Goal: Task Accomplishment & Management: Manage account settings

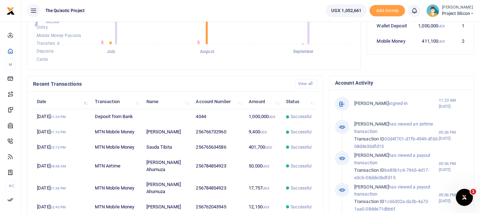
scroll to position [179, 0]
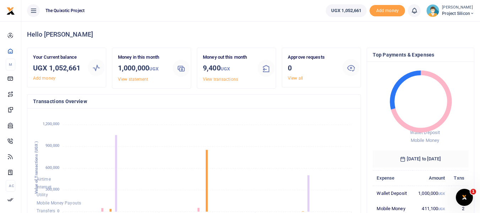
scroll to position [6, 6]
click at [76, 53] on div "Your Current balance UGX 1,052,661 Add money" at bounding box center [66, 67] width 78 height 39
click at [102, 40] on div "Hello Becky" at bounding box center [250, 34] width 447 height 26
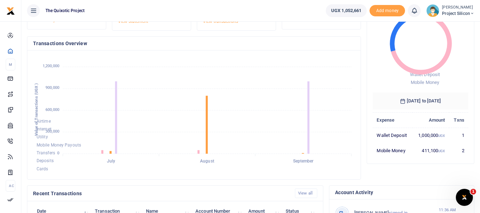
scroll to position [5, 0]
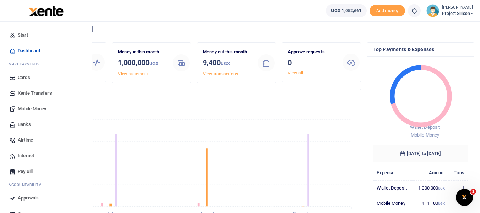
click at [24, 107] on span "Mobile Money" at bounding box center [32, 108] width 28 height 7
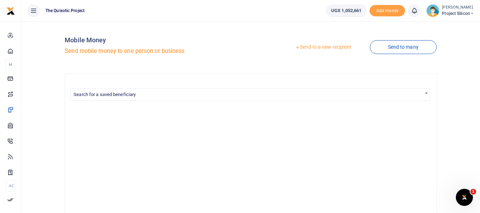
click at [305, 45] on link "Send to a new recipient" at bounding box center [323, 47] width 93 height 13
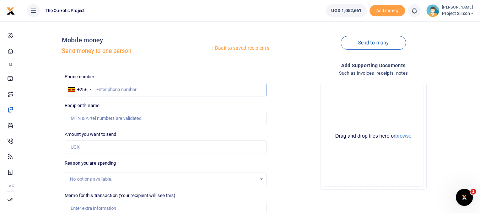
click at [156, 90] on input "text" at bounding box center [166, 89] width 202 height 13
type input "784854923"
type input "Rabecca Ahumuza"
type input "784854923"
click at [134, 149] on input "Amount you want to send" at bounding box center [166, 146] width 202 height 13
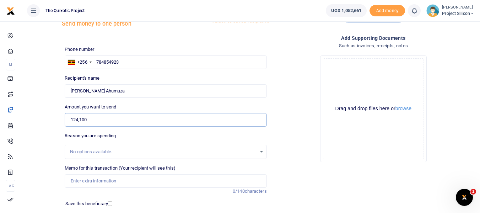
scroll to position [80, 0]
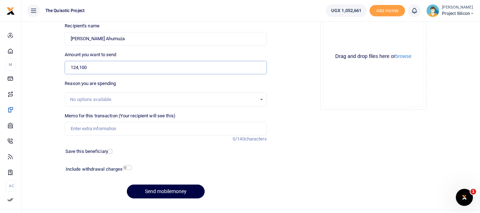
type input "124,100"
click at [213, 131] on input "Memo for this transaction (Your recipient will see this)" at bounding box center [166, 128] width 202 height 13
type input "Office supplies September"
click at [128, 167] on input "checkbox" at bounding box center [127, 167] width 9 height 5
checkbox input "true"
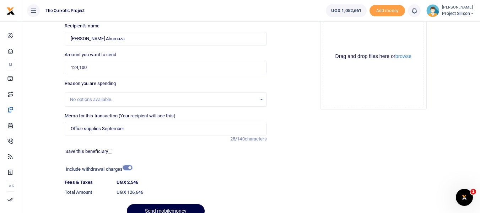
scroll to position [114, 0]
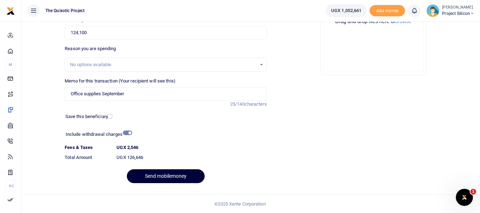
click at [177, 179] on button "Send mobilemoney" at bounding box center [166, 176] width 78 height 14
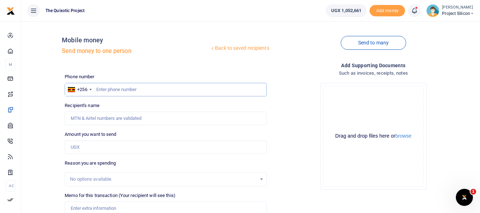
click at [171, 90] on input "text" at bounding box center [166, 89] width 202 height 13
type input "784854923"
type input "[PERSON_NAME] Ahumuza"
type input "784854923"
click at [171, 143] on input "Amount you want to send" at bounding box center [166, 146] width 202 height 13
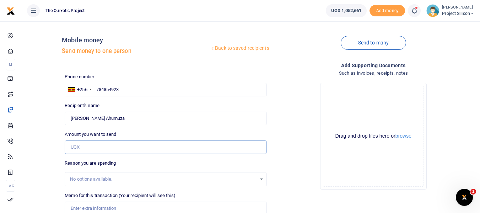
type input "8,000"
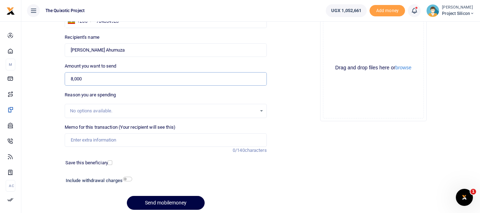
scroll to position [62, 0]
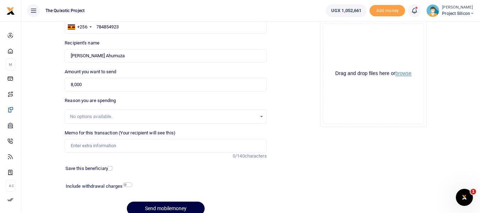
click at [404, 74] on button "browse" at bounding box center [403, 73] width 16 height 5
click at [292, 127] on div "Drop your files here Drag and drop files here or browse Powered by Uppy" at bounding box center [373, 74] width 202 height 118
click at [401, 75] on button "browse" at bounding box center [403, 73] width 16 height 5
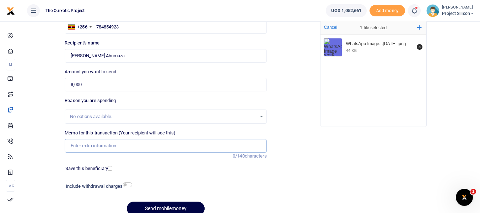
click at [192, 147] on input "Memo for this transaction (Your recipient will see this)" at bounding box center [166, 145] width 202 height 13
type input "Purchase of Sugar from Capital shoppers"
click at [179, 207] on div at bounding box center [182, 208] width 9 height 9
click at [173, 205] on button "Send mobilemoney" at bounding box center [166, 208] width 78 height 14
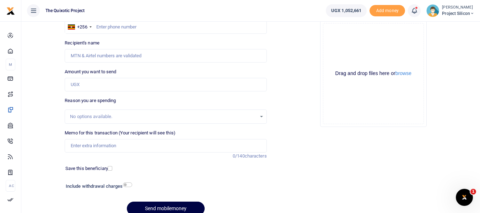
click at [415, 11] on icon at bounding box center [413, 11] width 7 height 8
click at [414, 11] on icon at bounding box center [413, 11] width 7 height 8
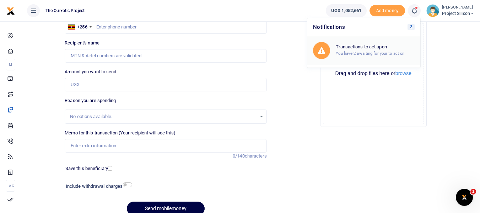
click at [382, 51] on small "You have 2 awaiting for your to act on" at bounding box center [370, 53] width 69 height 5
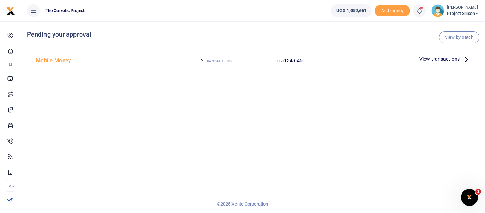
click at [452, 55] on span "View transactions" at bounding box center [439, 59] width 40 height 8
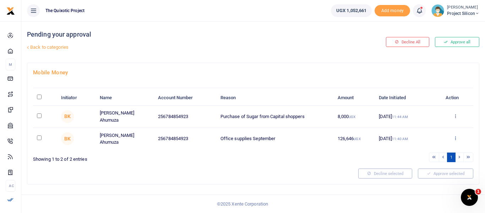
click at [456, 135] on icon at bounding box center [455, 137] width 5 height 5
click at [424, 178] on link "Details" at bounding box center [430, 180] width 56 height 10
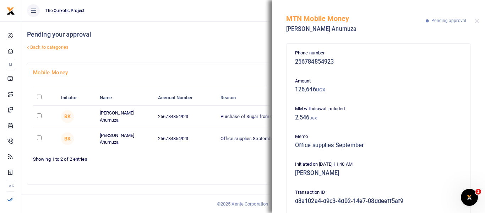
scroll to position [85, 0]
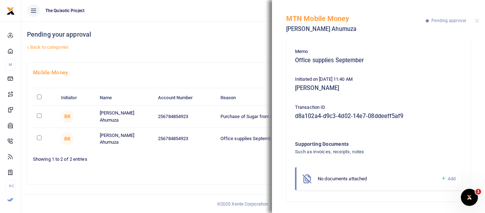
click at [359, 178] on span "No documents attached" at bounding box center [342, 178] width 49 height 5
click at [441, 178] on icon at bounding box center [443, 178] width 5 height 6
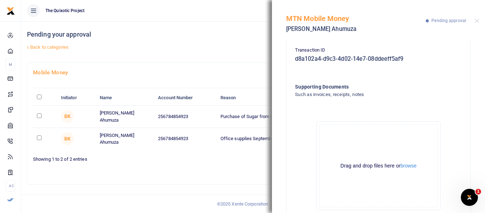
scroll to position [157, 0]
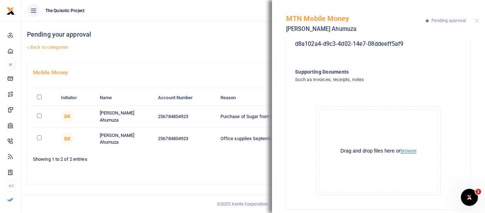
click at [405, 150] on button "browse" at bounding box center [409, 150] width 16 height 5
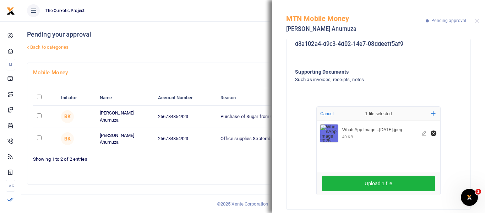
scroll to position [165, 0]
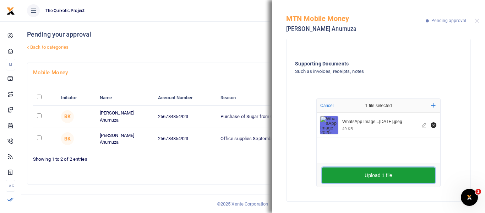
click at [380, 175] on button "Upload 1 file" at bounding box center [378, 175] width 113 height 16
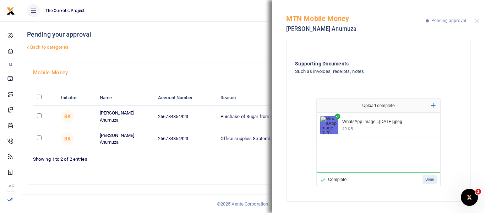
click at [429, 180] on button "Done" at bounding box center [430, 179] width 14 height 9
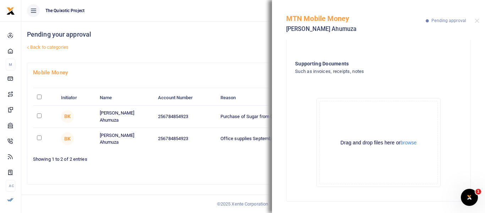
scroll to position [0, 0]
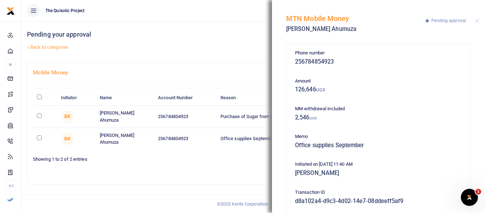
click at [254, 40] on div "Pending your approval Back to categories" at bounding box center [177, 41] width 300 height 41
click at [476, 21] on button "Close" at bounding box center [477, 20] width 5 height 5
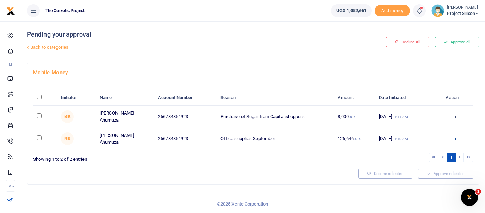
click at [453, 135] on icon at bounding box center [455, 137] width 5 height 5
click at [424, 180] on link "Details" at bounding box center [430, 180] width 56 height 10
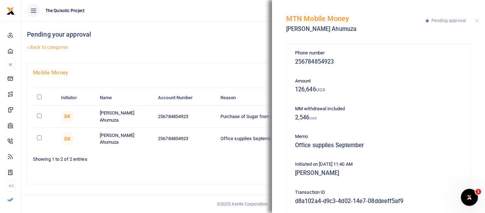
scroll to position [115, 0]
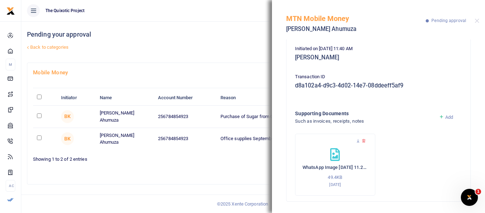
click at [341, 153] on div "WhatsApp Image 2025-09-09 at 11.26.54 49.4KB 9th Sep 2025" at bounding box center [335, 168] width 65 height 40
click at [335, 156] on icon at bounding box center [335, 154] width 10 height 13
click at [340, 174] on p "49.4KB" at bounding box center [335, 177] width 65 height 7
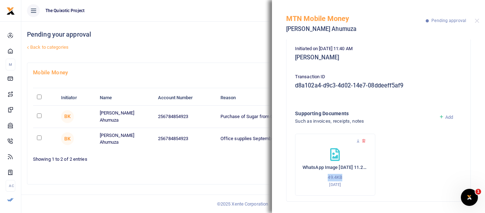
click at [340, 174] on p "49.4KB" at bounding box center [335, 177] width 65 height 7
click at [341, 160] on div "WhatsApp Image 2025-09-09 at 11.26.54 49.4KB 9th Sep 2025" at bounding box center [335, 168] width 65 height 40
click at [339, 160] on div "WhatsApp Image 2025-09-09 at 11.26.54 49.4KB 9th Sep 2025" at bounding box center [335, 168] width 65 height 40
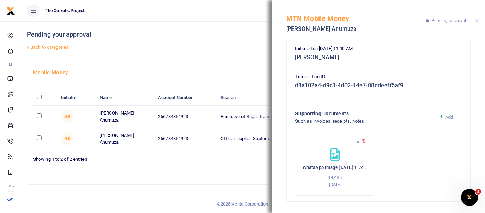
click at [251, 168] on div at bounding box center [192, 173] width 325 height 10
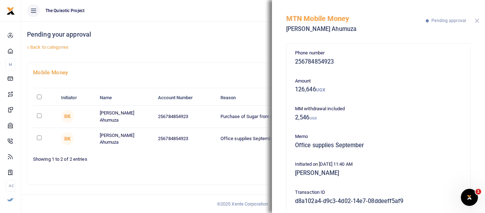
click at [479, 22] on button "Close" at bounding box center [477, 20] width 5 height 5
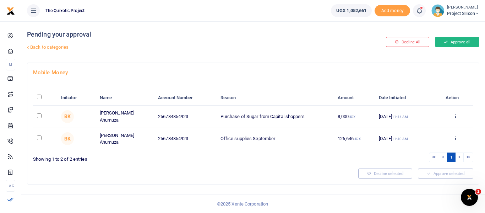
click at [464, 40] on button "Approve all" at bounding box center [457, 42] width 44 height 10
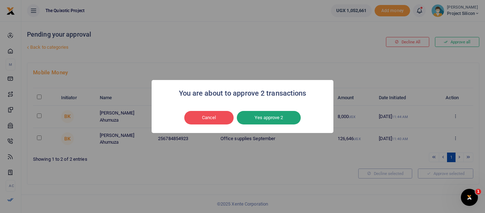
click at [276, 116] on button "Yes approve 2" at bounding box center [269, 117] width 64 height 13
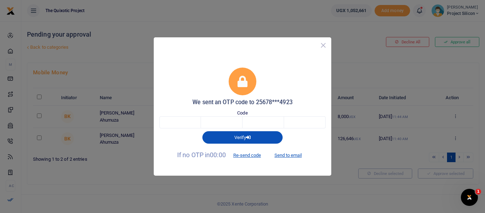
click at [324, 47] on button "Close" at bounding box center [323, 45] width 10 height 10
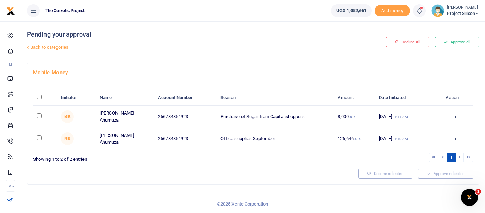
click at [484, 70] on div "Pending your approval Back to categories Decline All Approve all Mobile Money I…" at bounding box center [253, 116] width 464 height 191
drag, startPoint x: 484, startPoint y: 70, endPoint x: 326, endPoint y: 52, distance: 159.7
click at [326, 52] on div "Pending your approval Back to categories Decline All Approve all Mobile Money I…" at bounding box center [253, 116] width 464 height 191
click at [135, 41] on link "Back to categories" at bounding box center [175, 47] width 301 height 12
click at [416, 9] on icon at bounding box center [419, 11] width 7 height 8
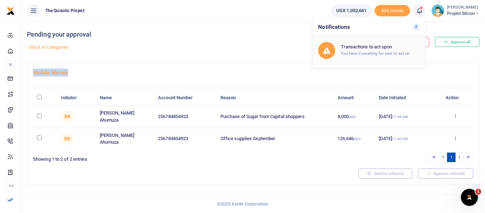
click at [373, 47] on h6 "Transactions to act upon" at bounding box center [380, 47] width 79 height 6
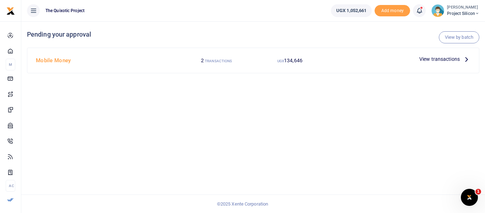
click at [452, 60] on span "View transactions" at bounding box center [439, 59] width 40 height 8
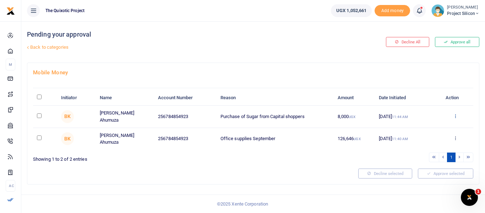
click at [458, 116] on icon at bounding box center [455, 115] width 5 height 5
click at [433, 128] on link "Approve" at bounding box center [430, 127] width 56 height 10
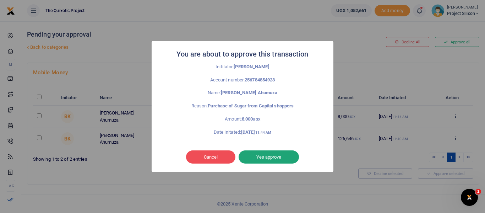
click at [278, 156] on button "Yes approve" at bounding box center [269, 156] width 60 height 13
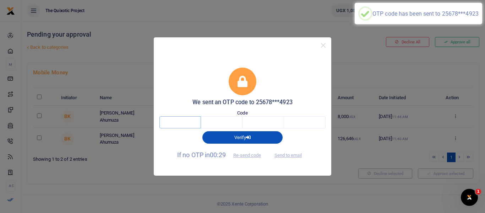
click at [191, 124] on input "text" at bounding box center [180, 122] width 42 height 12
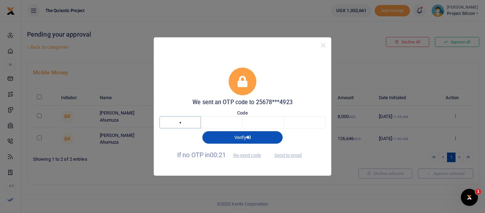
type input "2"
type input "4"
type input "2"
type input "5"
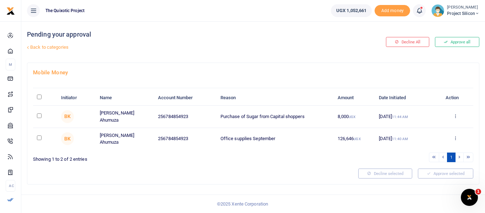
click at [469, 52] on div "Decline All Approve all" at bounding box center [405, 41] width 153 height 41
click at [456, 116] on icon at bounding box center [455, 115] width 5 height 5
click at [431, 129] on link "Approve" at bounding box center [430, 127] width 56 height 10
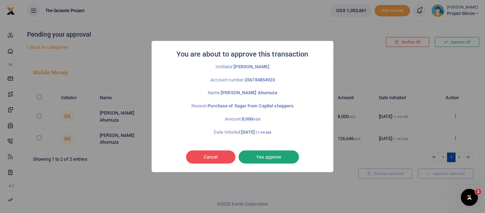
click at [270, 154] on button "Yes approve" at bounding box center [269, 156] width 60 height 13
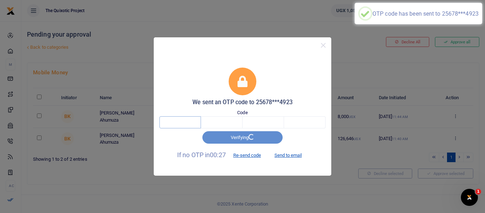
click at [167, 122] on input "text" at bounding box center [180, 122] width 42 height 12
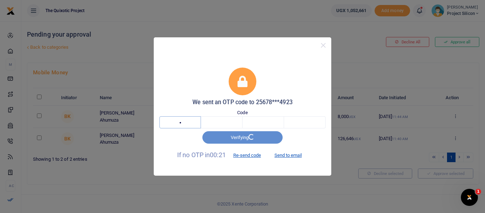
type input "3"
type input "6"
type input "5"
type input "8"
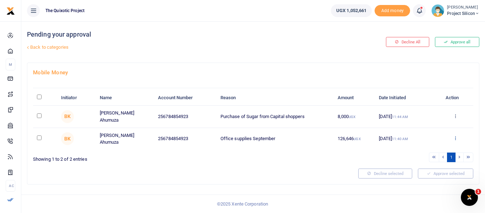
click at [457, 137] on icon at bounding box center [455, 137] width 5 height 5
click at [435, 148] on link "Approve" at bounding box center [430, 148] width 56 height 10
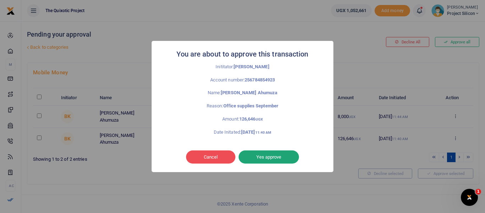
click at [272, 156] on button "Yes approve" at bounding box center [269, 156] width 60 height 13
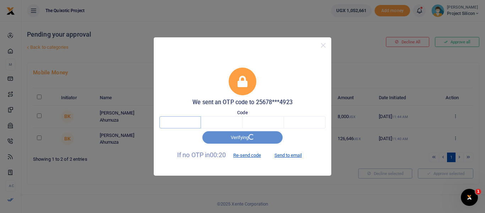
click at [185, 121] on input "text" at bounding box center [180, 122] width 42 height 12
type input "8"
type input "7"
type input "1"
type input "0"
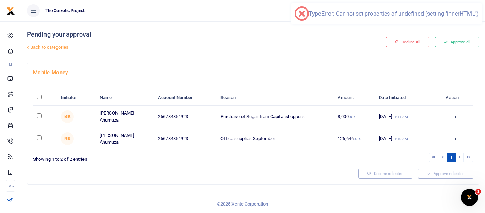
click at [485, 53] on div "Pending your approval Back to categories Decline All Approve all Mobile Money I…" at bounding box center [253, 116] width 464 height 191
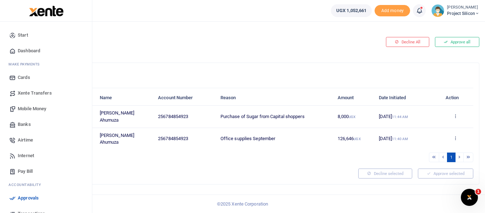
click at [44, 106] on span "Mobile Money" at bounding box center [32, 108] width 28 height 7
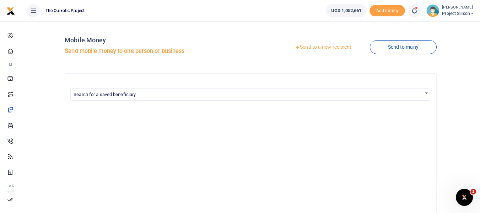
click at [327, 45] on link "Send to a new recipient" at bounding box center [323, 47] width 93 height 13
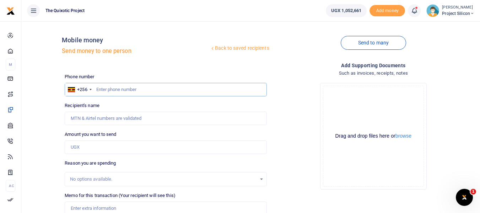
click at [219, 90] on input "text" at bounding box center [166, 89] width 202 height 13
type input "788056905"
type input "[PERSON_NAME]"
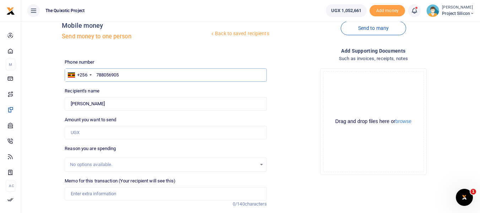
scroll to position [15, 0]
type input "788056905"
click at [122, 133] on input "Amount you want to send" at bounding box center [166, 131] width 202 height 13
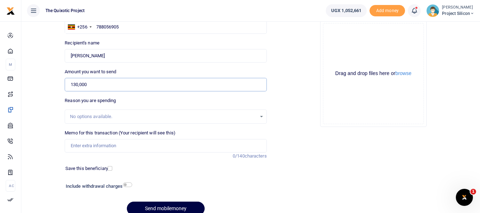
scroll to position [95, 0]
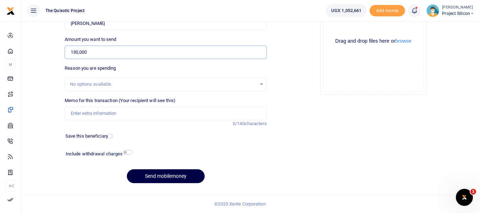
type input "130,000"
click at [205, 116] on input "Memo for this transaction (Your recipient will see this)" at bounding box center [166, 113] width 202 height 13
type input "Office Internet for September"
click at [173, 173] on button "Send mobilemoney" at bounding box center [166, 176] width 78 height 14
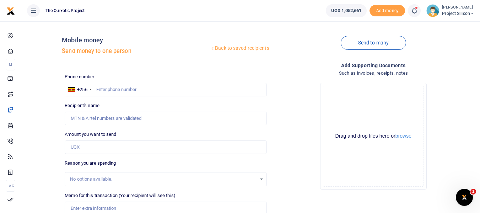
click at [415, 10] on icon at bounding box center [413, 11] width 7 height 8
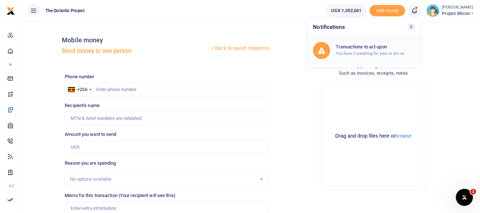
click at [366, 46] on h6 "Transactions to act upon" at bounding box center [375, 47] width 79 height 6
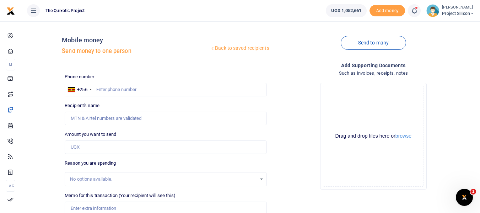
click at [412, 11] on icon at bounding box center [413, 11] width 7 height 8
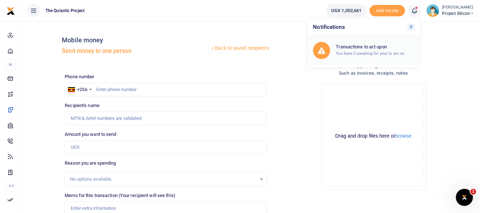
click at [372, 47] on h6 "Transactions to act upon" at bounding box center [375, 47] width 79 height 6
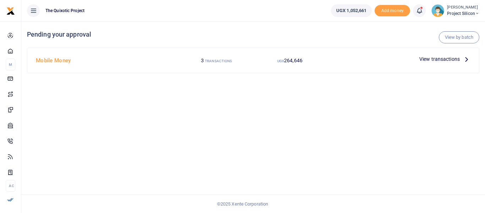
click at [463, 56] on icon at bounding box center [467, 59] width 8 height 8
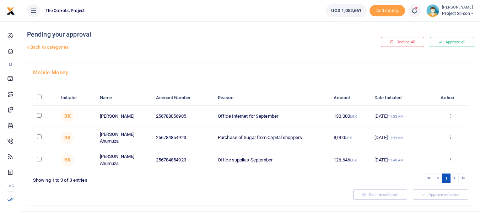
click at [450, 116] on icon at bounding box center [450, 115] width 5 height 5
click at [423, 126] on link "Approve" at bounding box center [424, 127] width 56 height 10
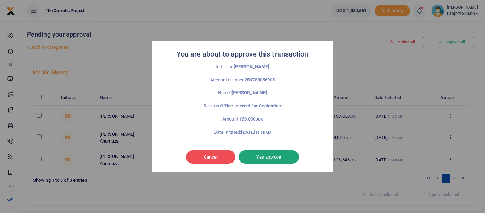
click at [265, 159] on button "Yes approve" at bounding box center [269, 156] width 60 height 13
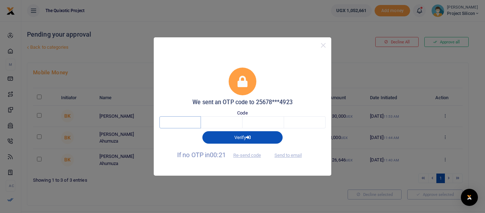
click at [177, 123] on input "text" at bounding box center [180, 122] width 42 height 12
type input "7"
type input "3"
type input "9"
type input "4"
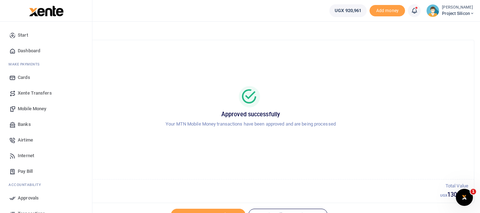
click at [35, 110] on span "Mobile Money" at bounding box center [32, 108] width 28 height 7
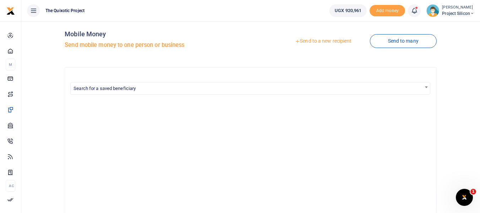
scroll to position [2, 0]
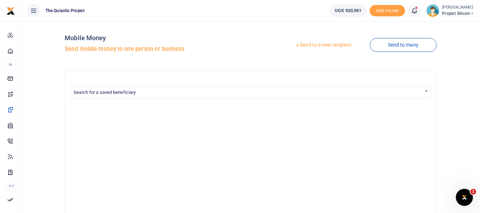
click at [341, 44] on link "Send to a new recipient" at bounding box center [323, 45] width 93 height 13
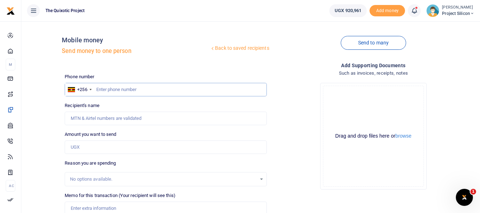
click at [164, 93] on input "text" at bounding box center [166, 89] width 202 height 13
type input "788056905"
type input "[PERSON_NAME]"
type input "788056905"
click at [147, 148] on input "Amount you want to send" at bounding box center [166, 146] width 202 height 13
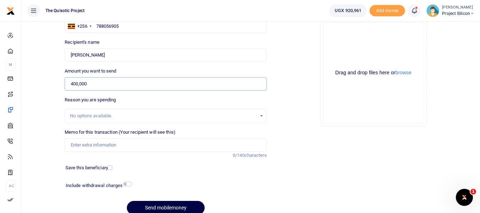
scroll to position [68, 0]
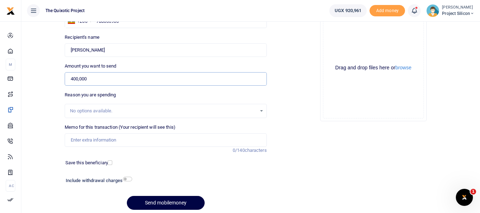
type input "400,000"
click at [186, 136] on input "Memo for this transaction (Your recipient will see this)" at bounding box center [166, 139] width 202 height 13
type input "J"
click at [102, 138] on input "Amount paid to cleaning services" at bounding box center [166, 139] width 202 height 13
click at [148, 136] on input "Amount paid for cleaning services" at bounding box center [166, 139] width 202 height 13
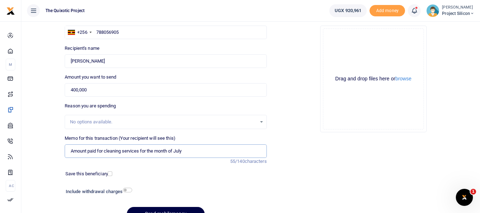
scroll to position [95, 0]
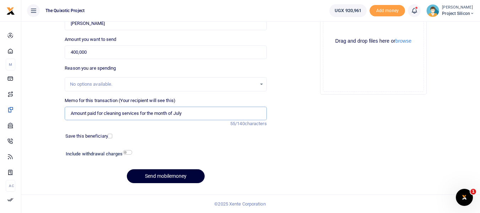
type input "Amount paid for cleaning services for the month of July"
click at [168, 174] on button "Send mobilemoney" at bounding box center [166, 176] width 78 height 14
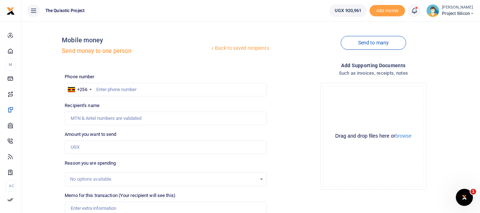
click at [414, 13] on icon at bounding box center [413, 11] width 7 height 8
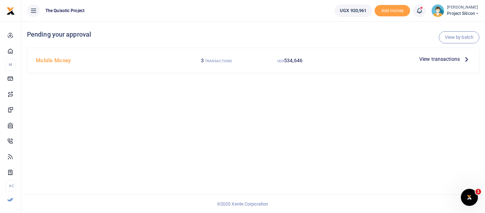
click at [444, 61] on span "View transactions" at bounding box center [439, 59] width 40 height 8
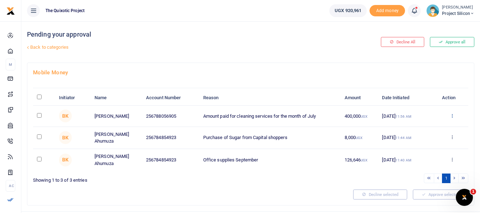
click at [453, 115] on icon at bounding box center [452, 115] width 5 height 5
click at [426, 128] on link "Approve" at bounding box center [426, 127] width 56 height 10
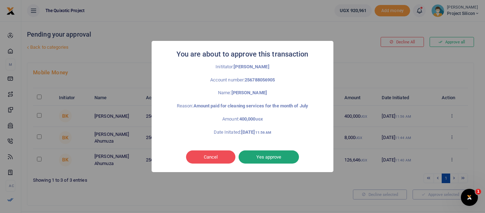
click at [273, 158] on button "Yes approve" at bounding box center [269, 156] width 60 height 13
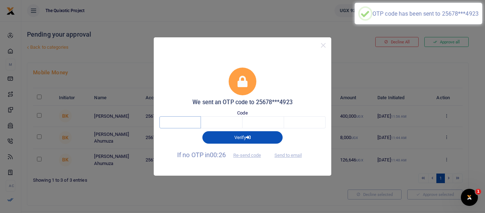
click at [179, 121] on input "text" at bounding box center [180, 122] width 42 height 12
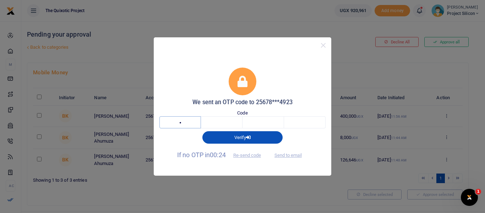
type input "6"
type input "5"
type input "6"
type input "1"
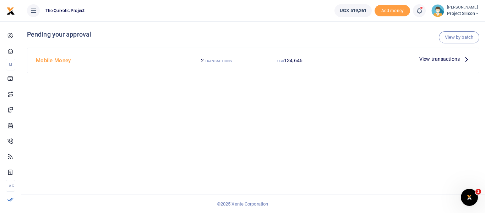
click at [466, 58] on icon at bounding box center [467, 59] width 8 height 8
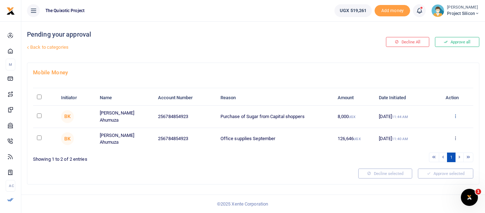
click at [454, 115] on icon at bounding box center [455, 115] width 5 height 5
click at [423, 127] on link "Approve" at bounding box center [430, 127] width 56 height 10
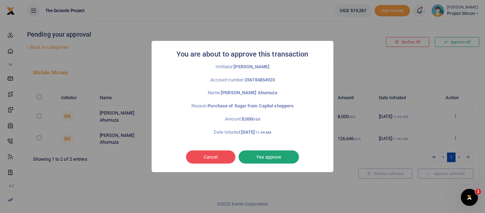
click at [278, 157] on button "Yes approve" at bounding box center [269, 156] width 60 height 13
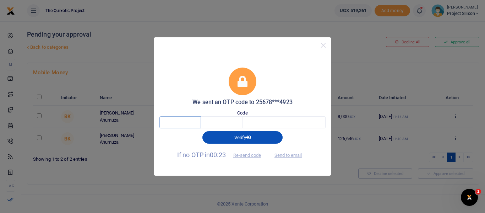
click at [187, 126] on input "text" at bounding box center [180, 122] width 42 height 12
type input "6"
type input "1"
type input "9"
type input "7"
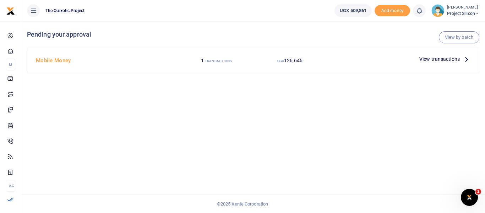
click at [445, 56] on span "View transactions" at bounding box center [439, 59] width 40 height 8
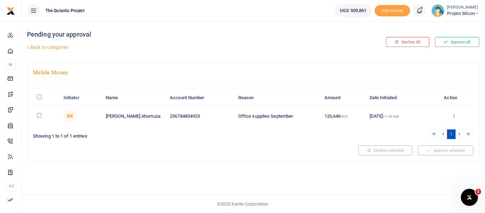
click at [454, 114] on icon at bounding box center [454, 115] width 5 height 5
click at [428, 129] on link "Approve" at bounding box center [428, 127] width 56 height 10
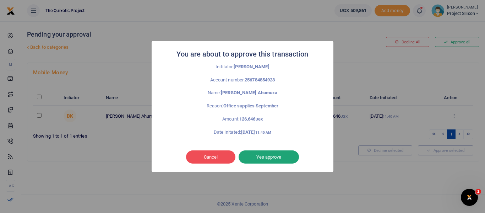
click at [279, 155] on button "Yes approve" at bounding box center [269, 156] width 60 height 13
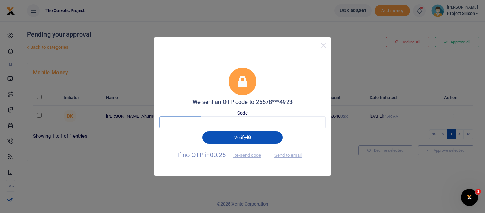
click at [195, 126] on input "text" at bounding box center [180, 122] width 42 height 12
type input "1"
type input "5"
type input "6"
type input "0"
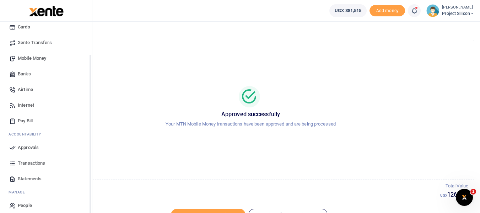
scroll to position [56, 0]
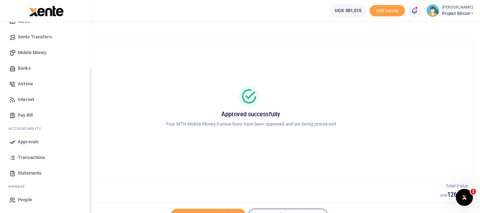
drag, startPoint x: 89, startPoint y: 106, endPoint x: 87, endPoint y: 172, distance: 66.1
click at [87, 172] on div "Start Dashboard M ake Payments Cards Xente Transfers Mobile Money Banks Airtime…" at bounding box center [46, 128] width 92 height 213
click at [45, 171] on link "Statements" at bounding box center [46, 173] width 81 height 16
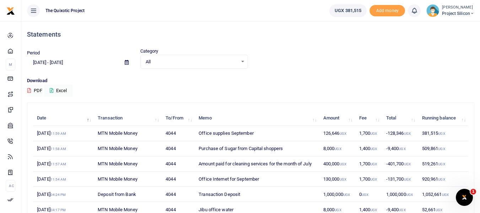
click at [128, 62] on icon at bounding box center [127, 62] width 4 height 5
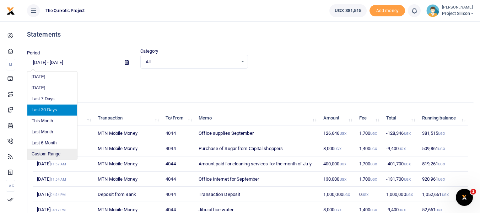
click at [54, 154] on li "Custom Range" at bounding box center [52, 153] width 50 height 11
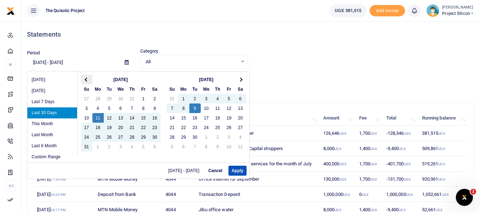
click at [86, 82] on th at bounding box center [86, 80] width 11 height 10
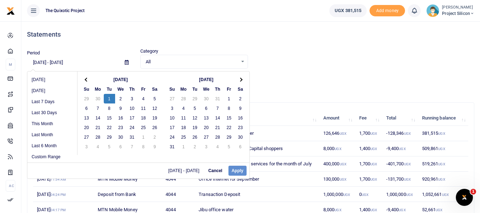
click at [45, 63] on input "[DATE] - [DATE]" at bounding box center [73, 62] width 92 height 12
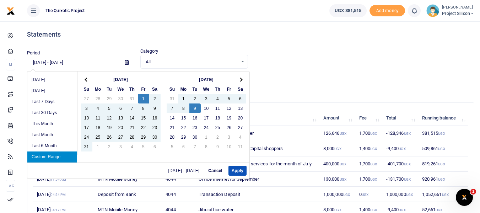
click at [38, 60] on input "[DATE] - [DATE]" at bounding box center [73, 62] width 92 height 12
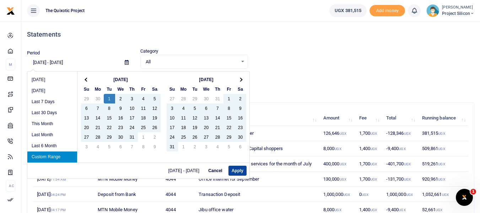
type input "[DATE] - [DATE]"
click at [239, 171] on button "Apply" at bounding box center [237, 170] width 18 height 10
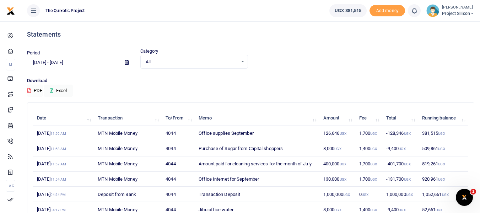
click at [38, 91] on button "PDF" at bounding box center [35, 91] width 16 height 12
